Goal: Unclear

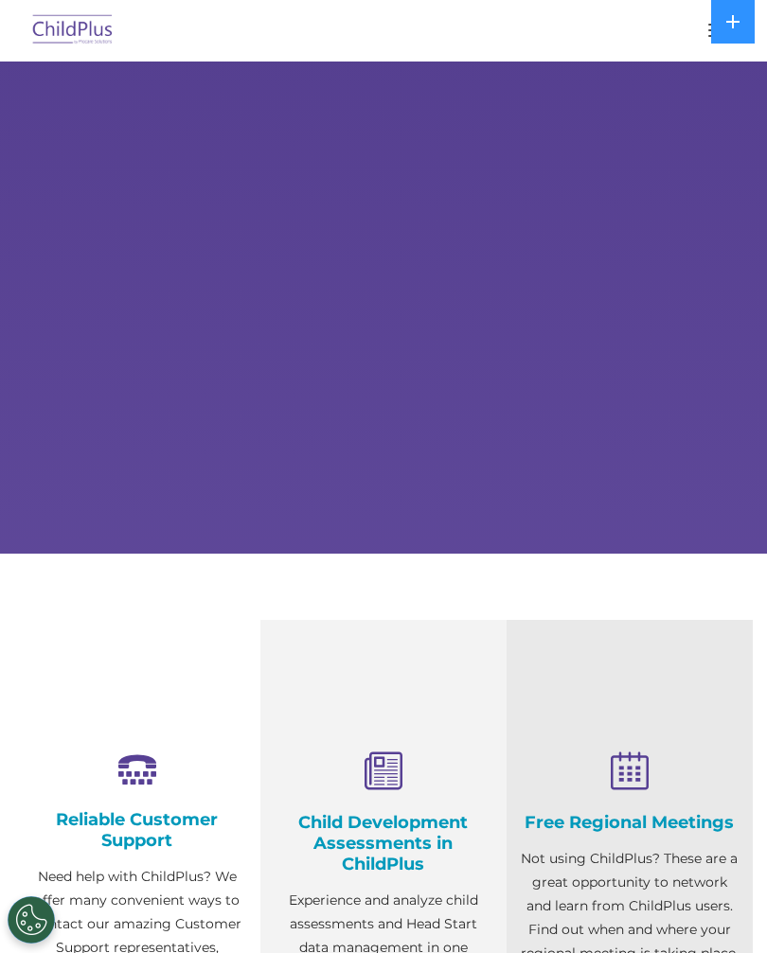
select select "MEDIUM"
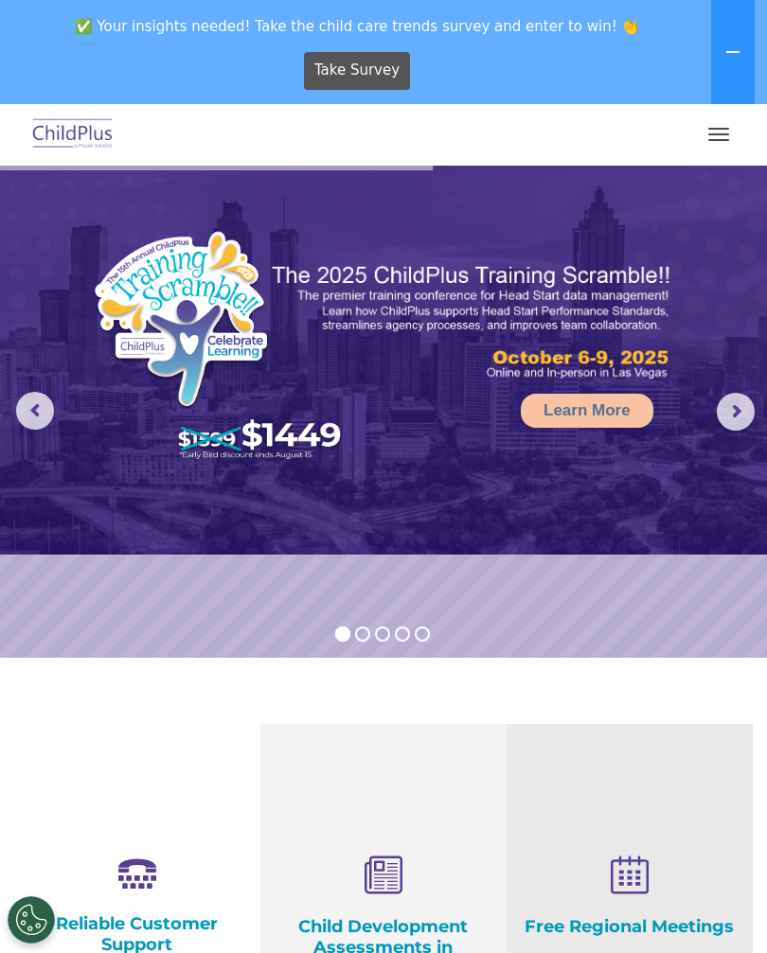
click at [720, 129] on span "button" at bounding box center [718, 129] width 21 height 2
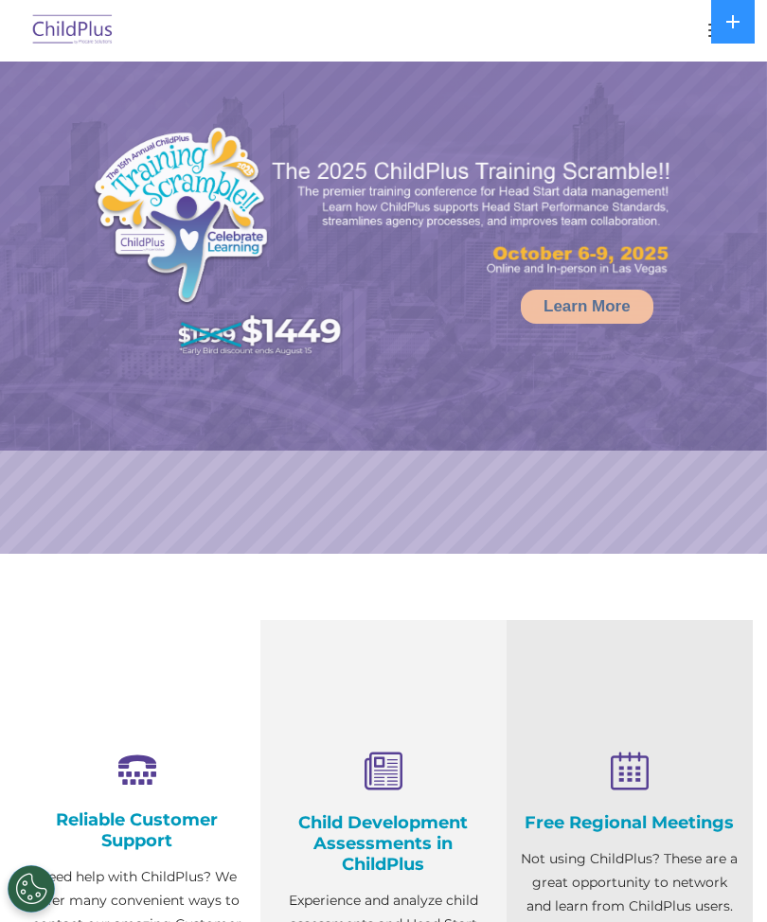
select select "MEDIUM"
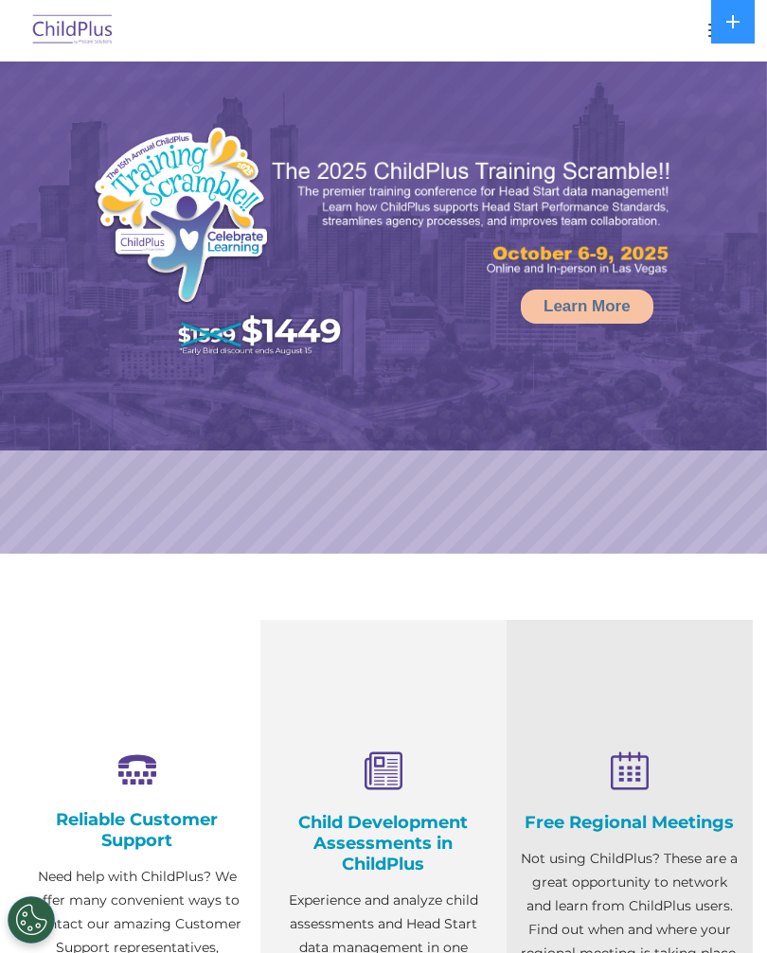
select select "MEDIUM"
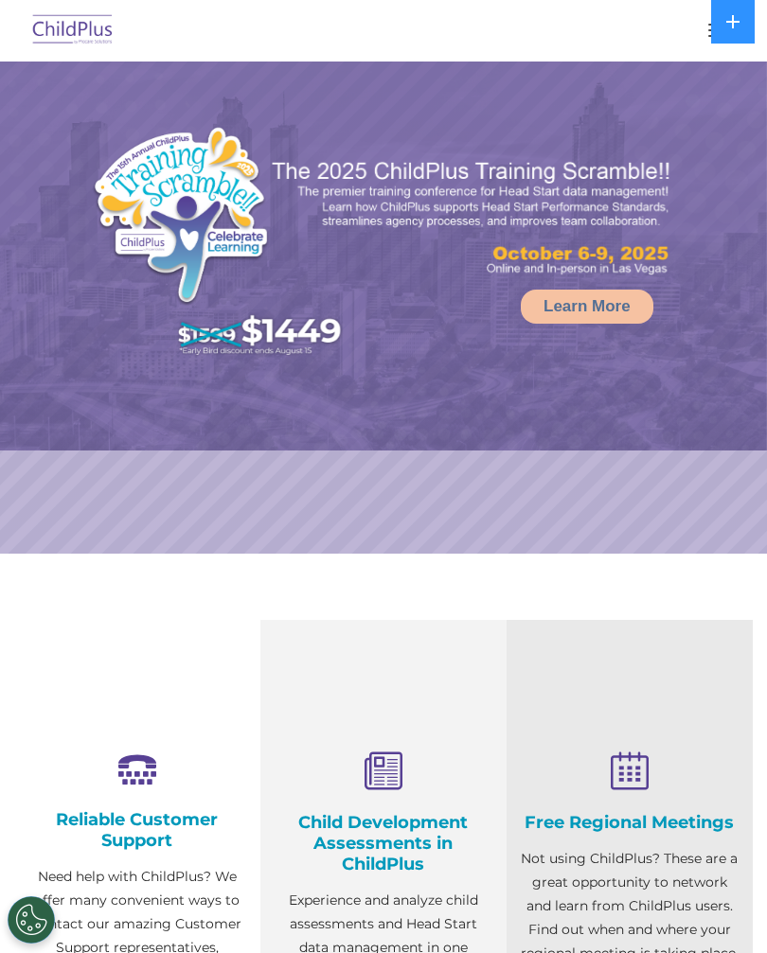
select select "MEDIUM"
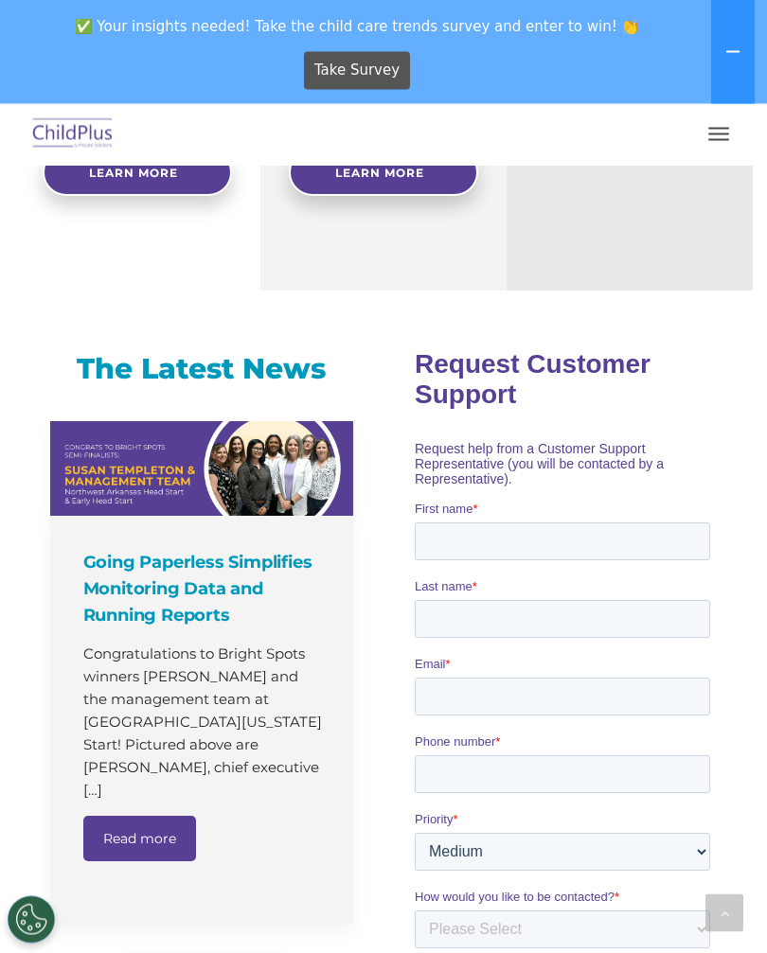
scroll to position [1010, 0]
